Goal: Find specific page/section

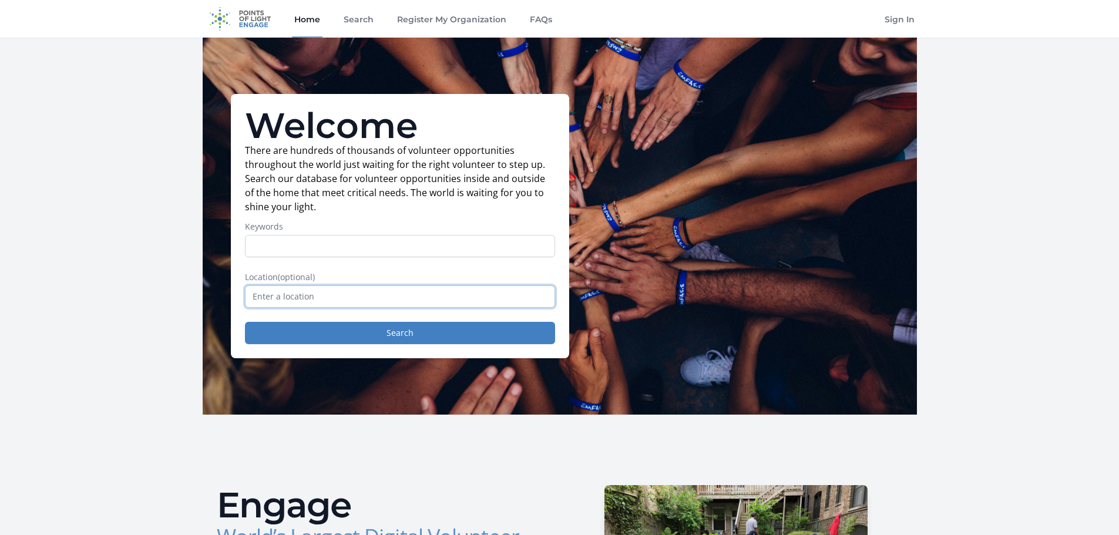
click at [280, 296] on input "text" at bounding box center [400, 296] width 310 height 22
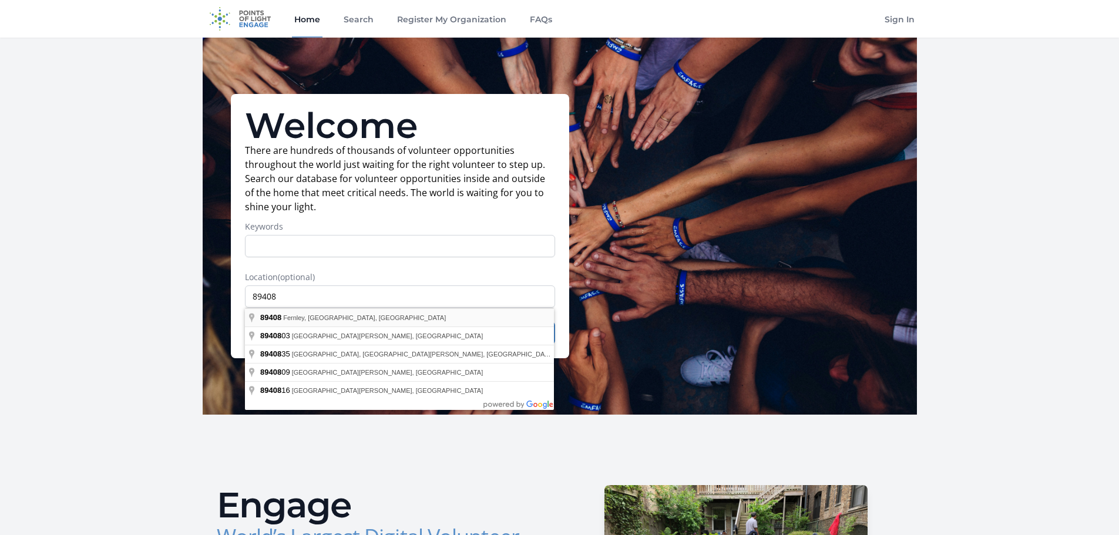
type input "Fernley, NV 89408, [GEOGRAPHIC_DATA]"
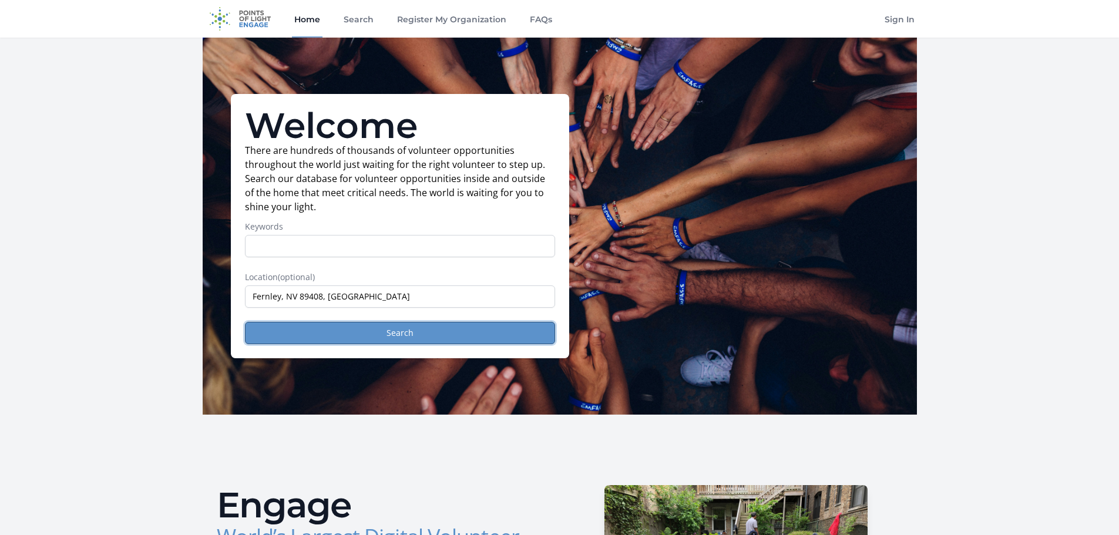
click at [430, 334] on button "Search" at bounding box center [400, 333] width 310 height 22
